Goal: Transaction & Acquisition: Purchase product/service

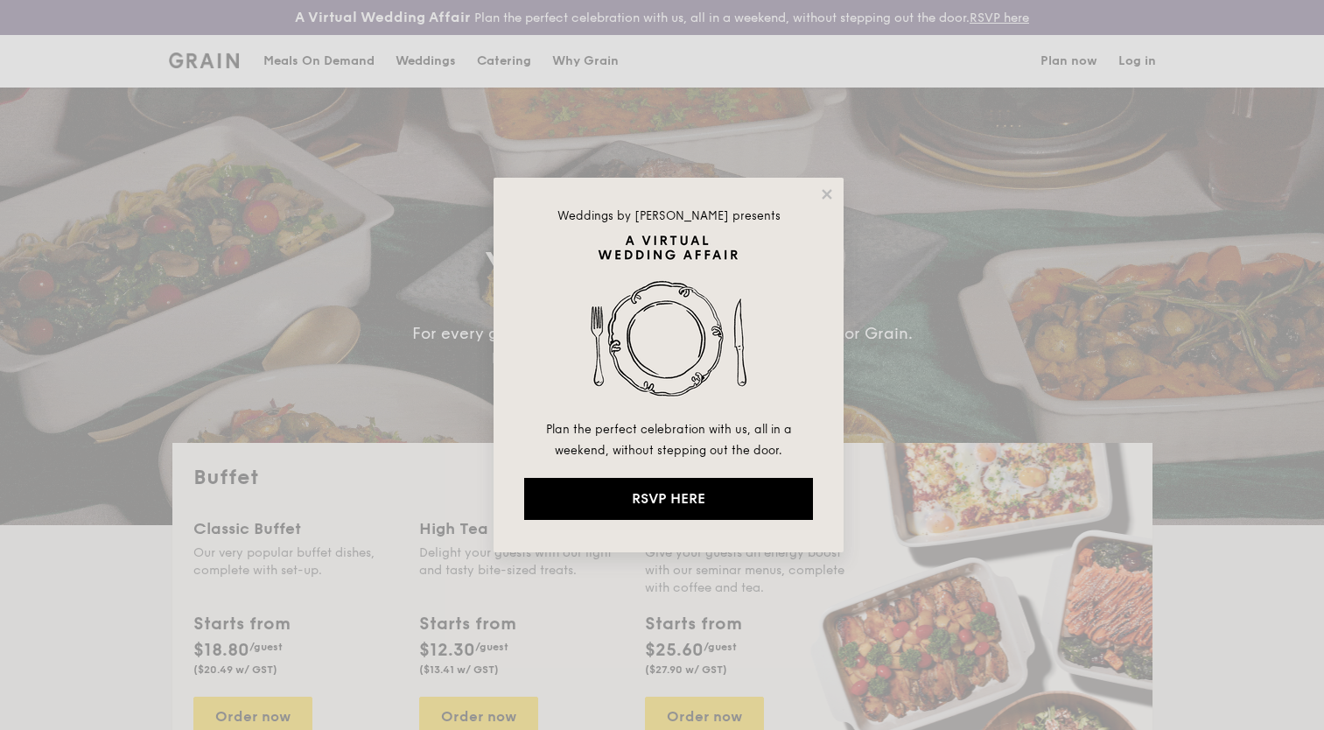
select select
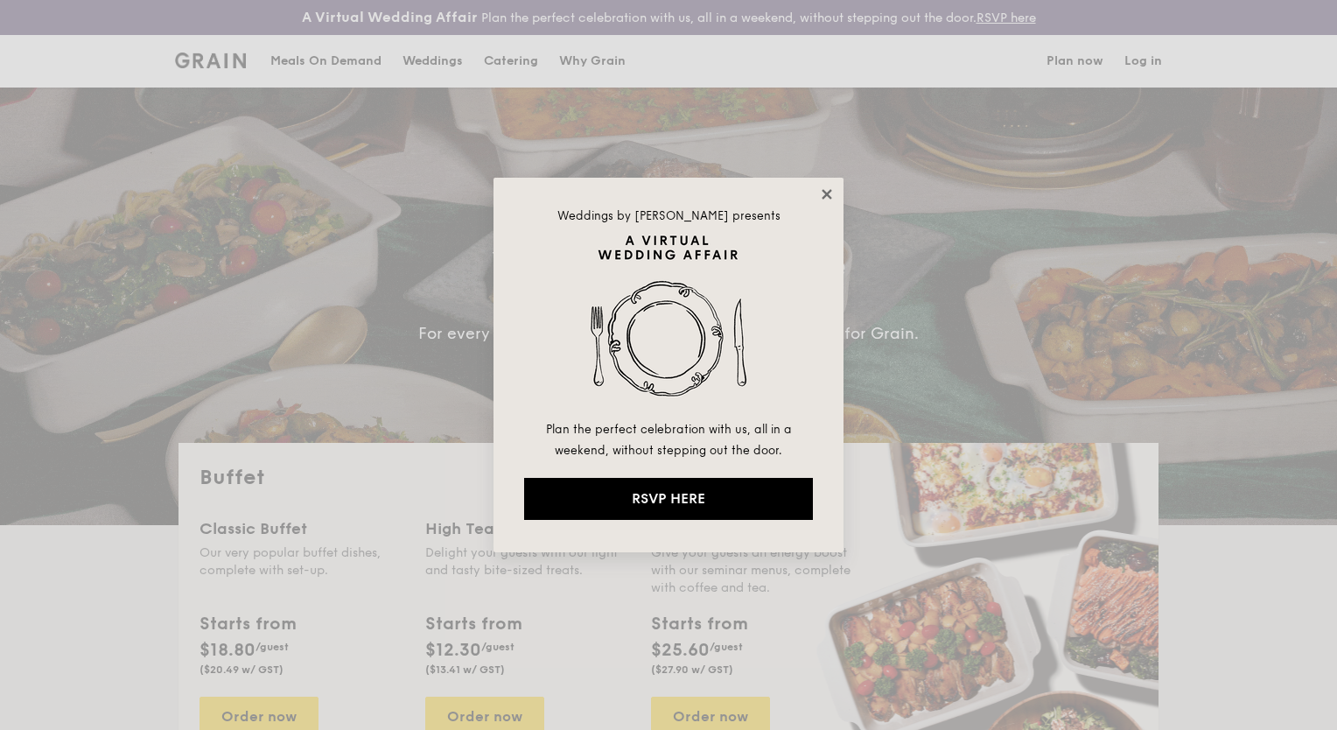
click at [822, 194] on icon at bounding box center [827, 194] width 16 height 16
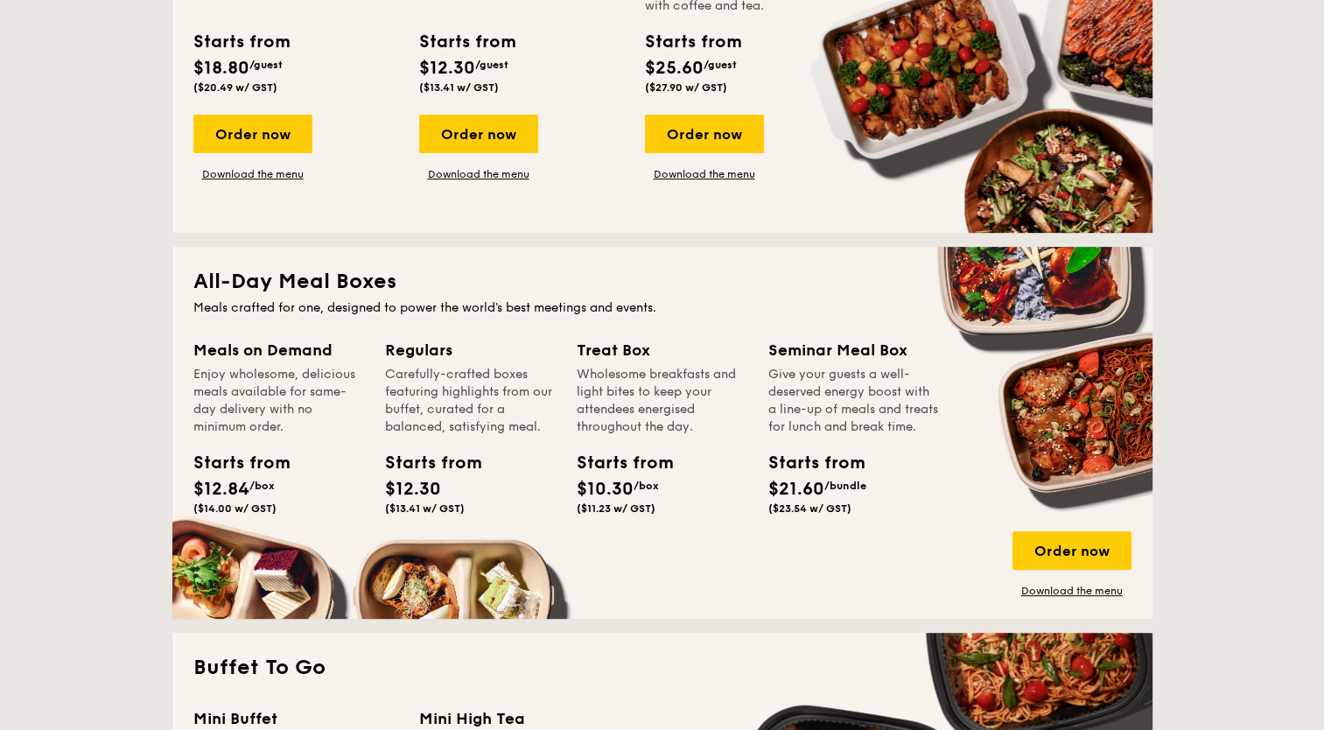
scroll to position [612, 0]
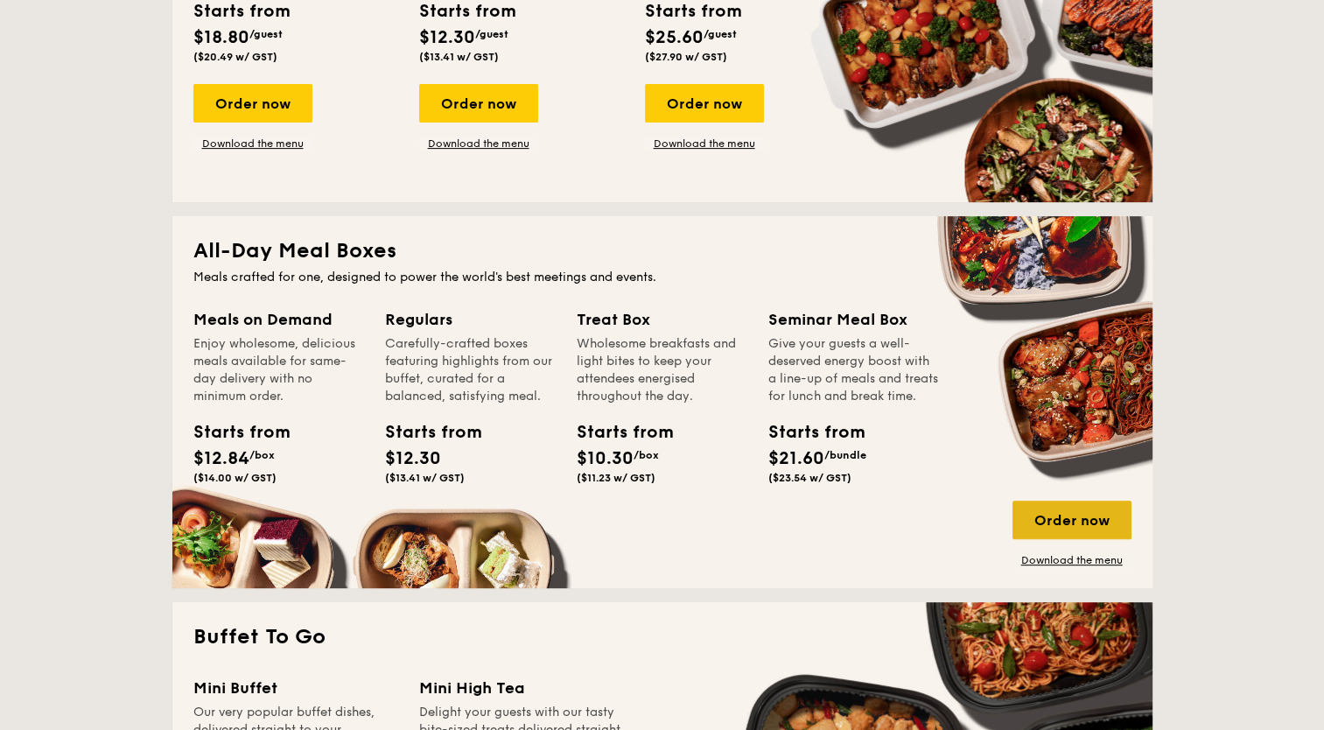
click at [1060, 520] on div "Order now" at bounding box center [1071, 519] width 119 height 38
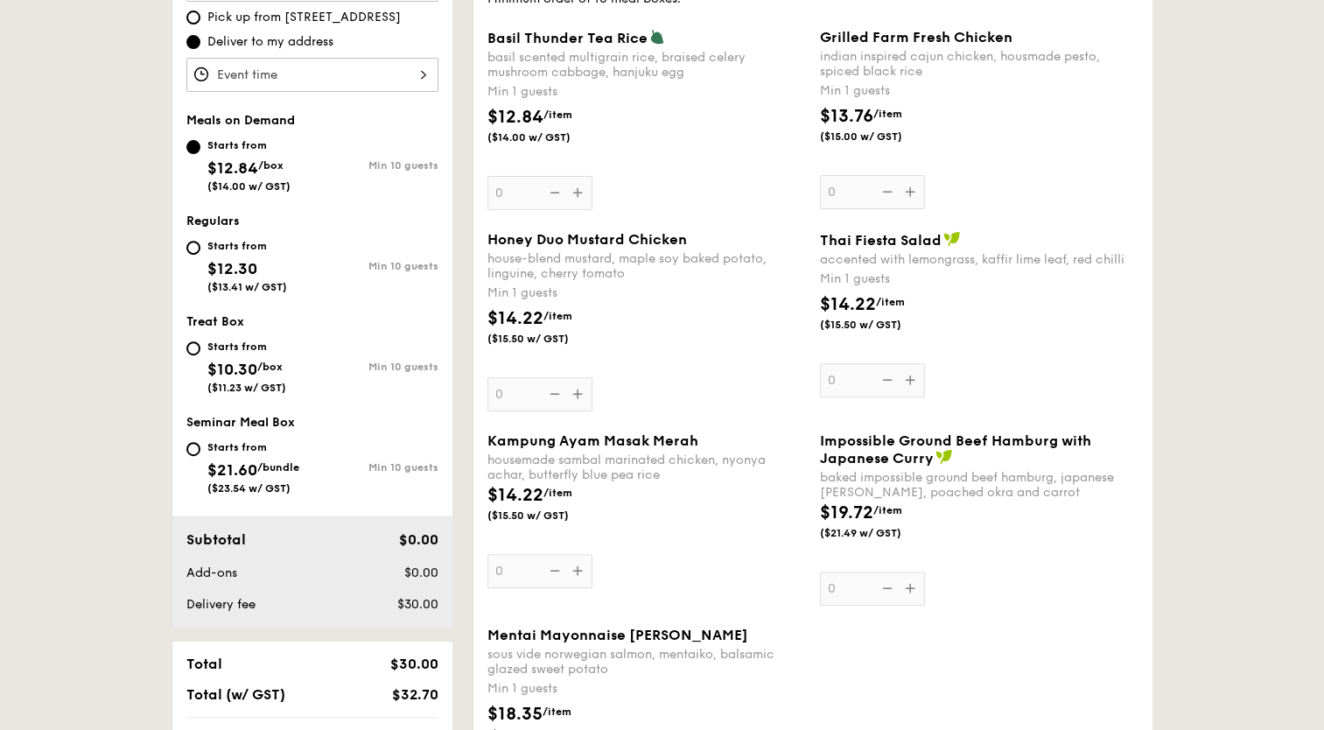
scroll to position [525, 0]
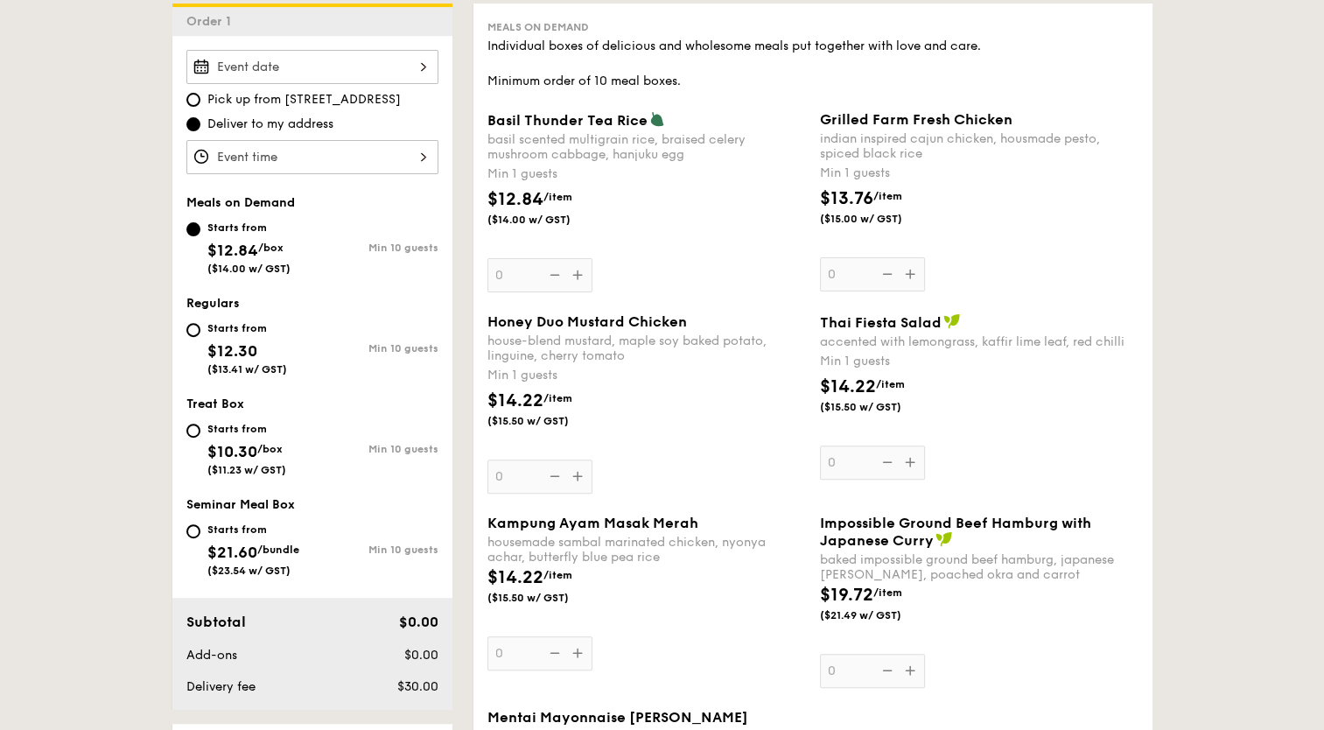
click at [904, 273] on div "Grilled Farm Fresh Chicken indian inspired cajun chicken, housmade pesto, spice…" at bounding box center [979, 201] width 318 height 180
click at [904, 273] on input "0" at bounding box center [872, 274] width 105 height 34
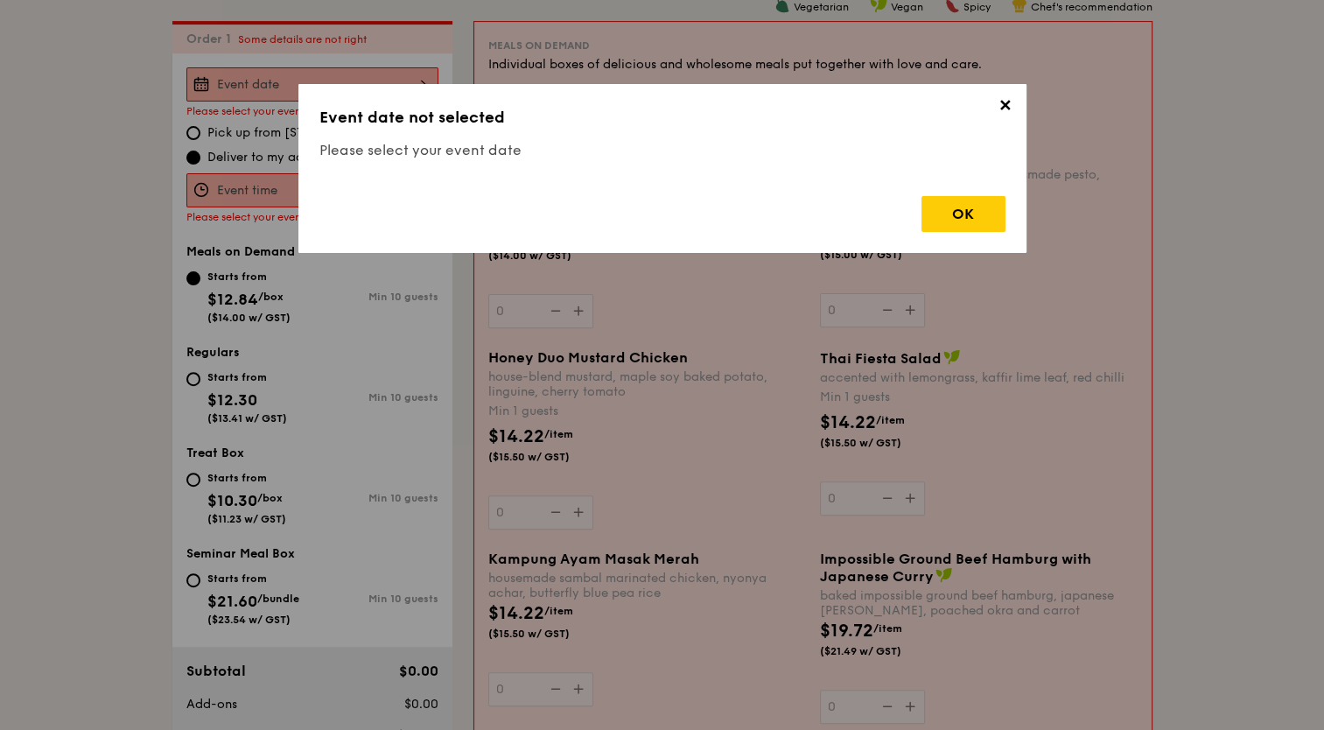
scroll to position [502, 0]
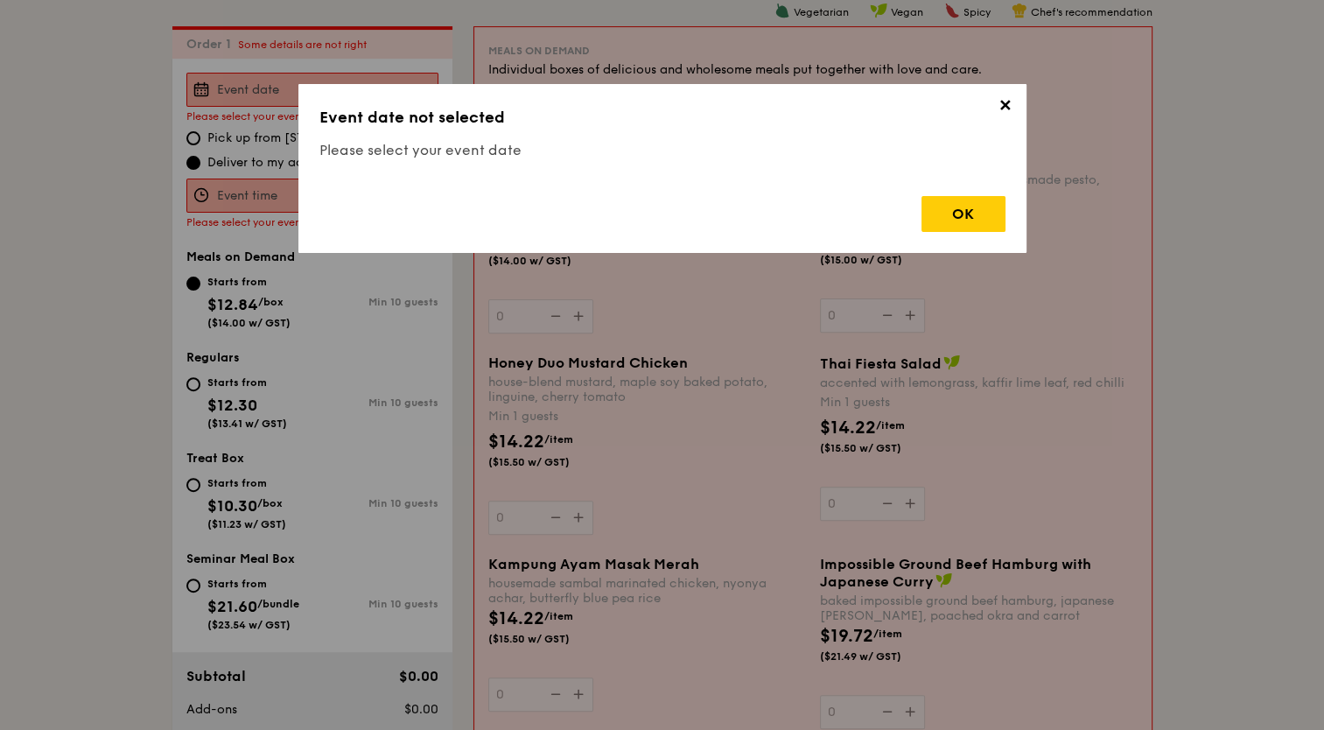
click at [1014, 108] on span "✕" at bounding box center [1005, 108] width 24 height 24
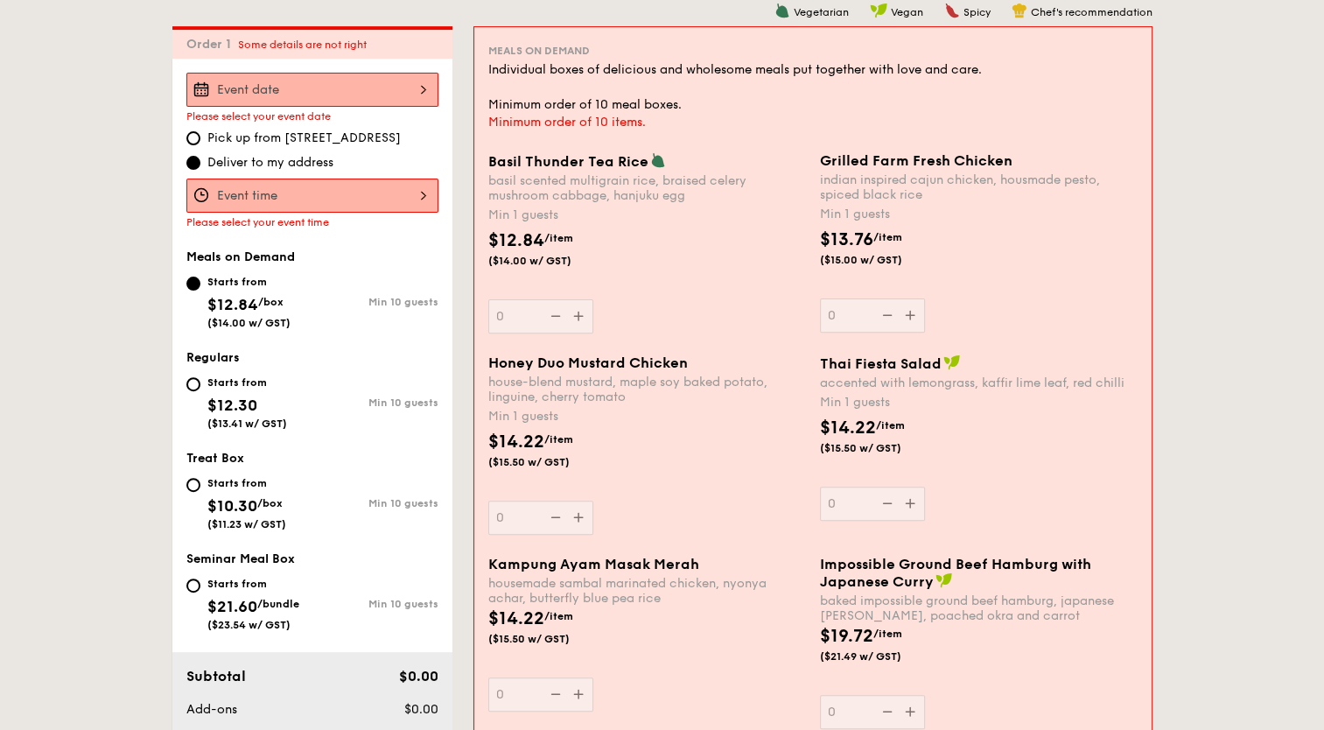
click at [653, 208] on div "Min 1 guests" at bounding box center [647, 214] width 318 height 17
click at [593, 299] on input "0" at bounding box center [540, 316] width 105 height 34
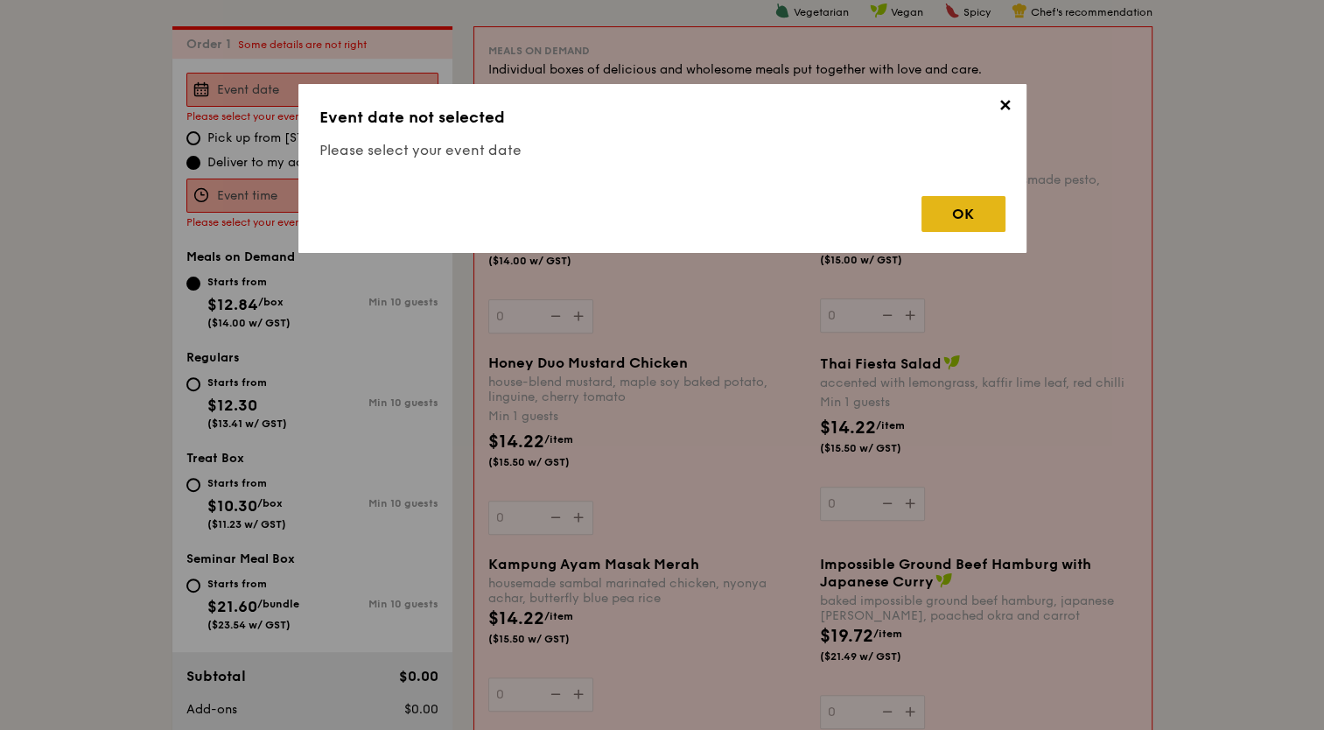
click at [947, 227] on div "OK" at bounding box center [963, 214] width 84 height 36
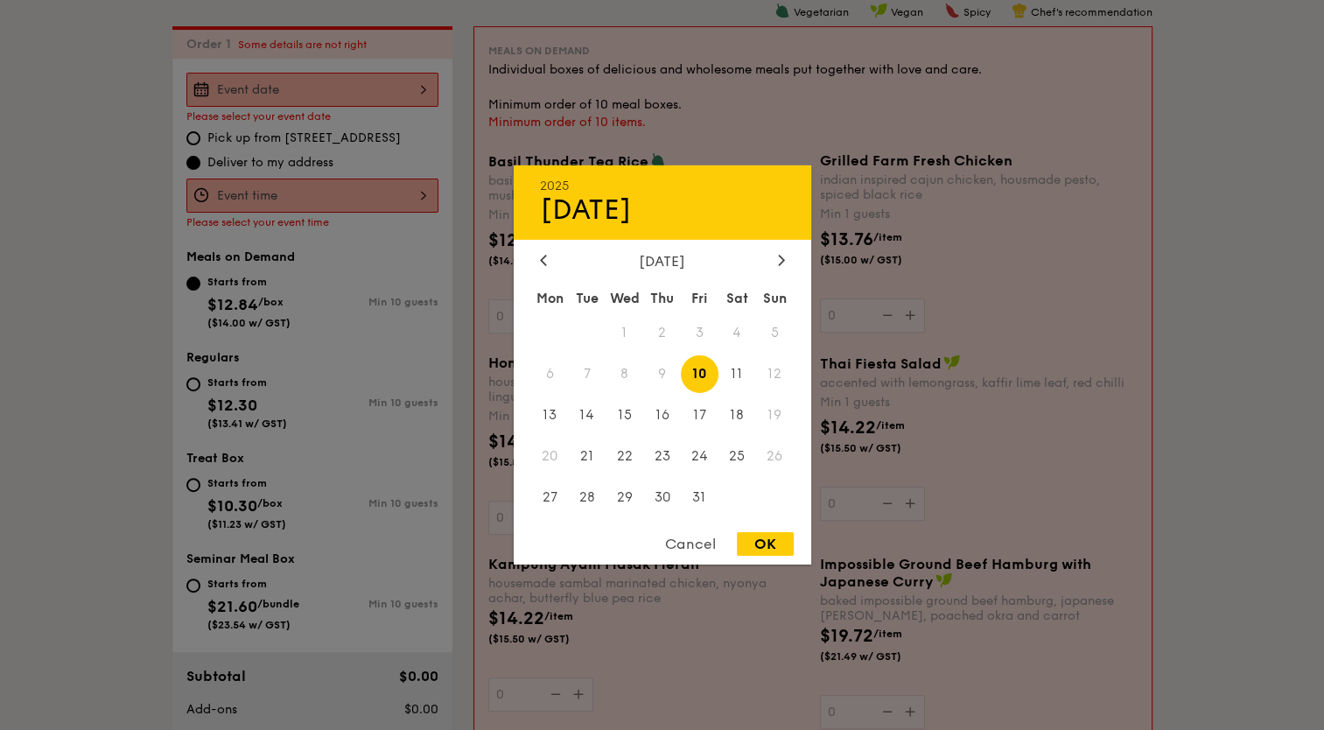
click at [372, 80] on div "2025 Oct [DATE] Tue Wed Thu Fri Sat Sun 1 2 3 4 5 6 7 8 9 10 11 12 13 14 15 16 …" at bounding box center [312, 90] width 252 height 34
click at [732, 369] on span "11" at bounding box center [737, 374] width 38 height 38
click at [657, 340] on span "2" at bounding box center [662, 333] width 38 height 38
click at [938, 127] on div at bounding box center [662, 365] width 1324 height 730
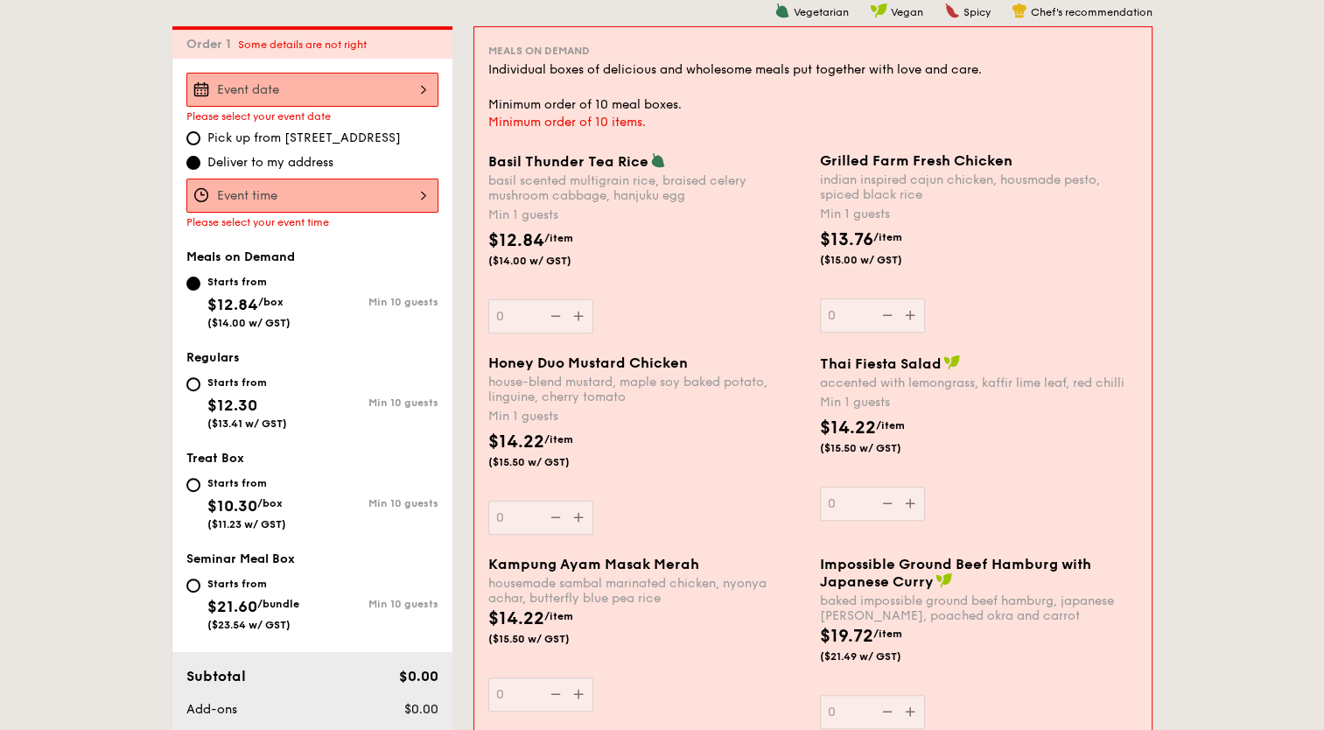
click at [288, 87] on div at bounding box center [312, 90] width 252 height 34
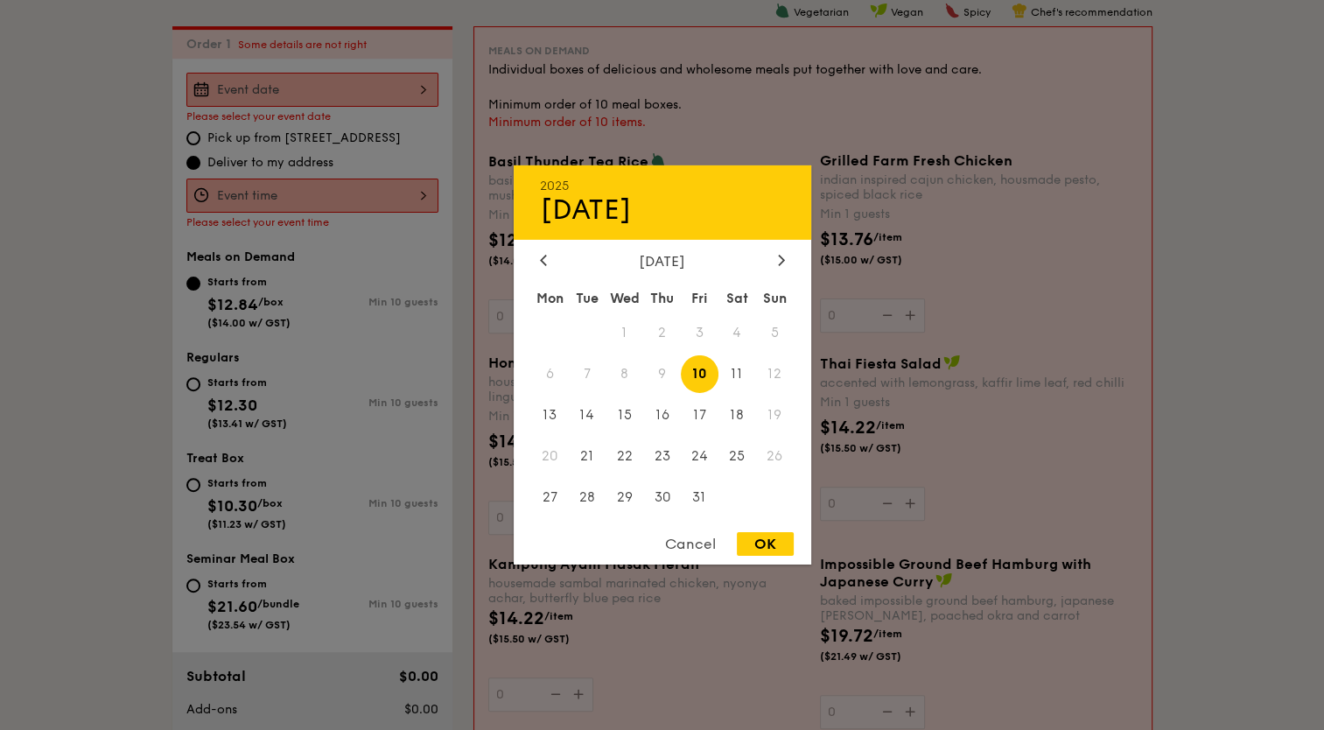
scroll to position [2173, 0]
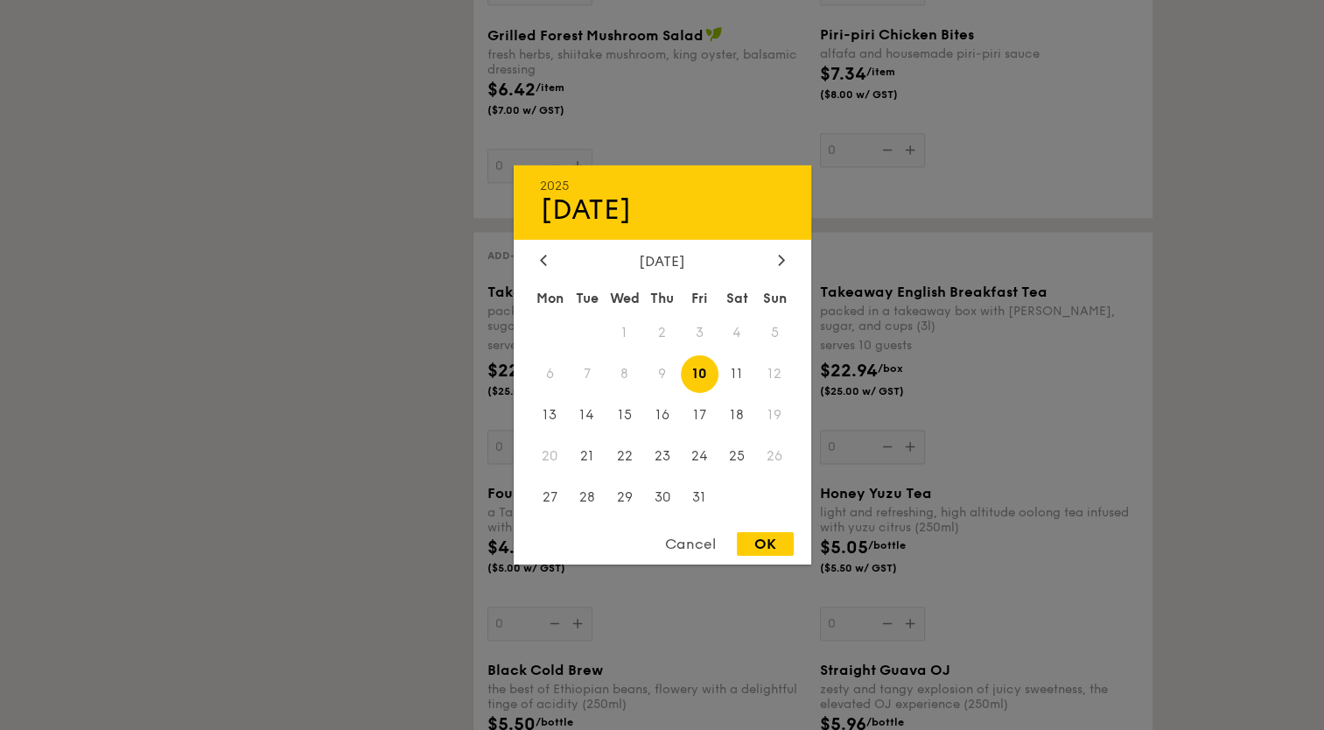
select select
